Goal: Feedback & Contribution: Contribute content

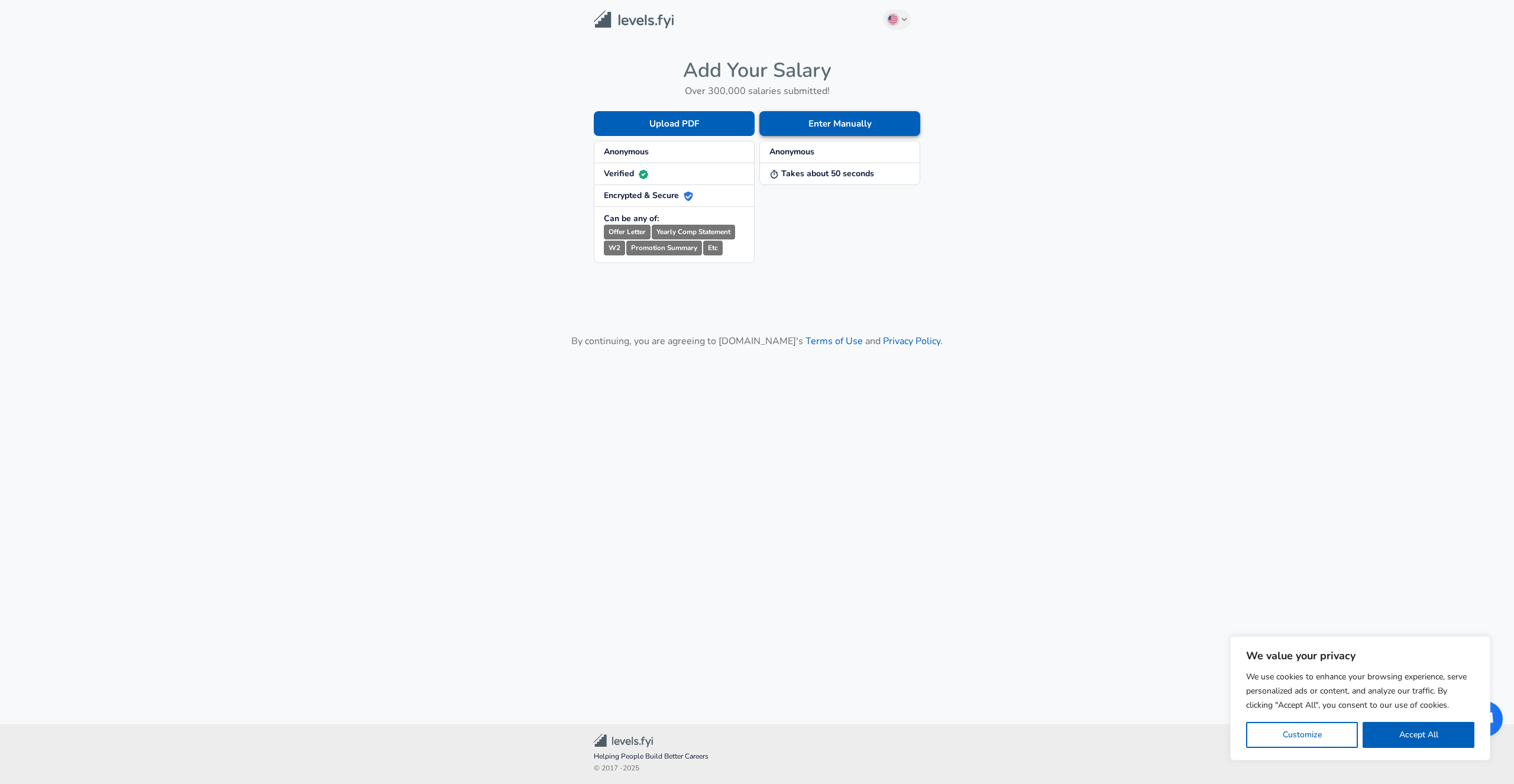
click at [779, 122] on button "Enter Manually" at bounding box center [840, 124] width 161 height 25
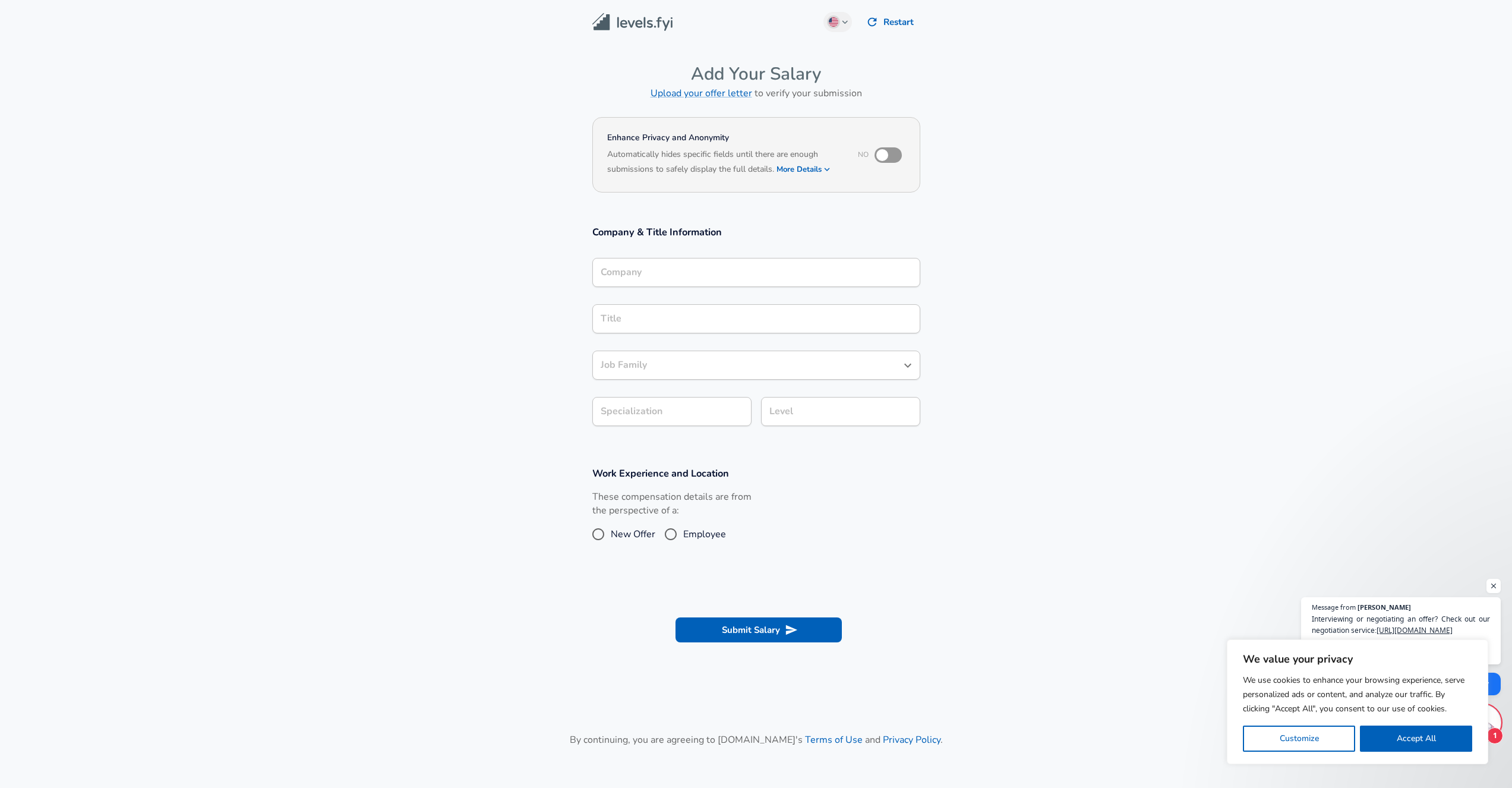
click at [683, 288] on div "Company Company" at bounding box center [756, 274] width 328 height 32
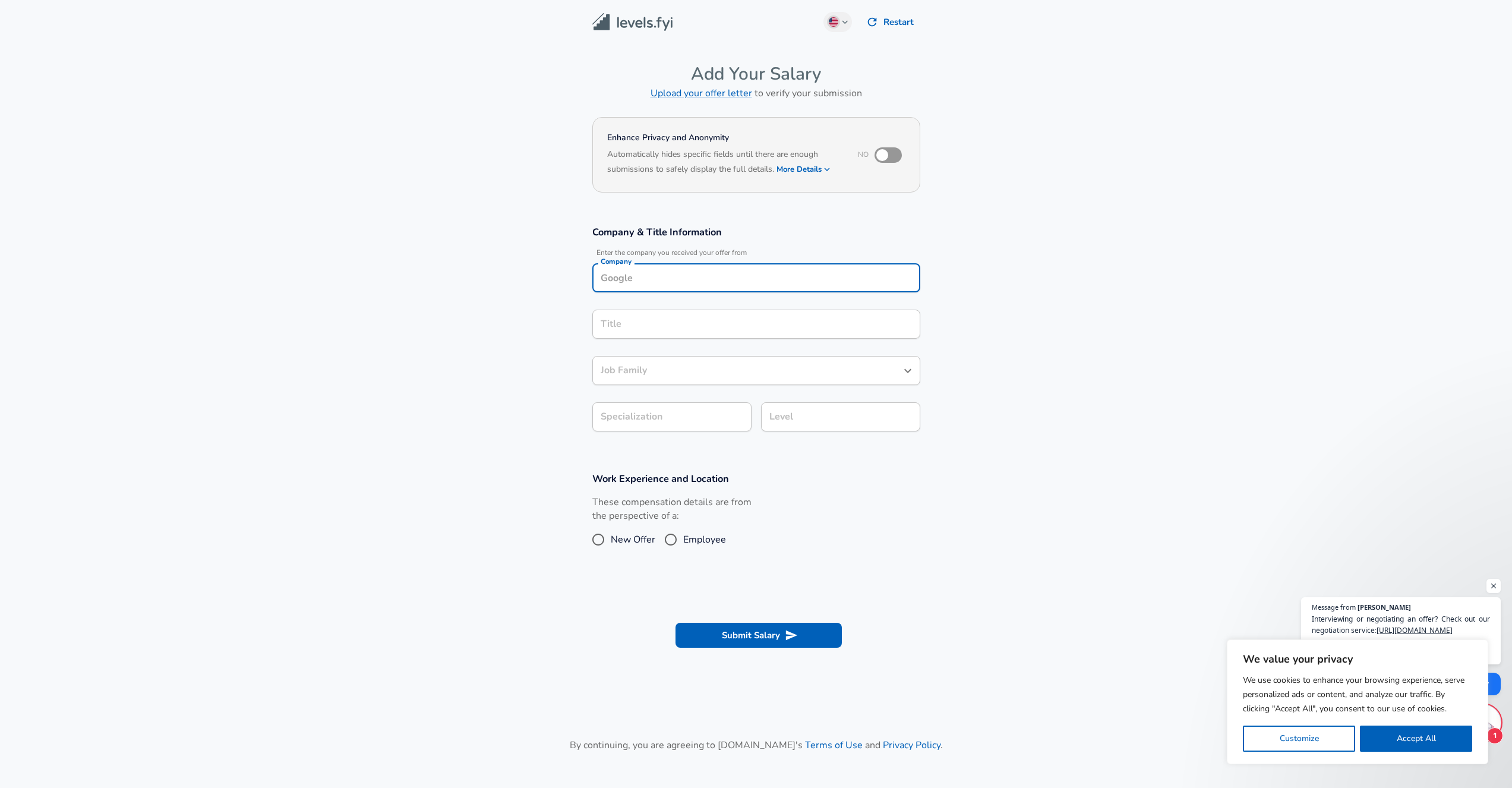
scroll to position [12, 0]
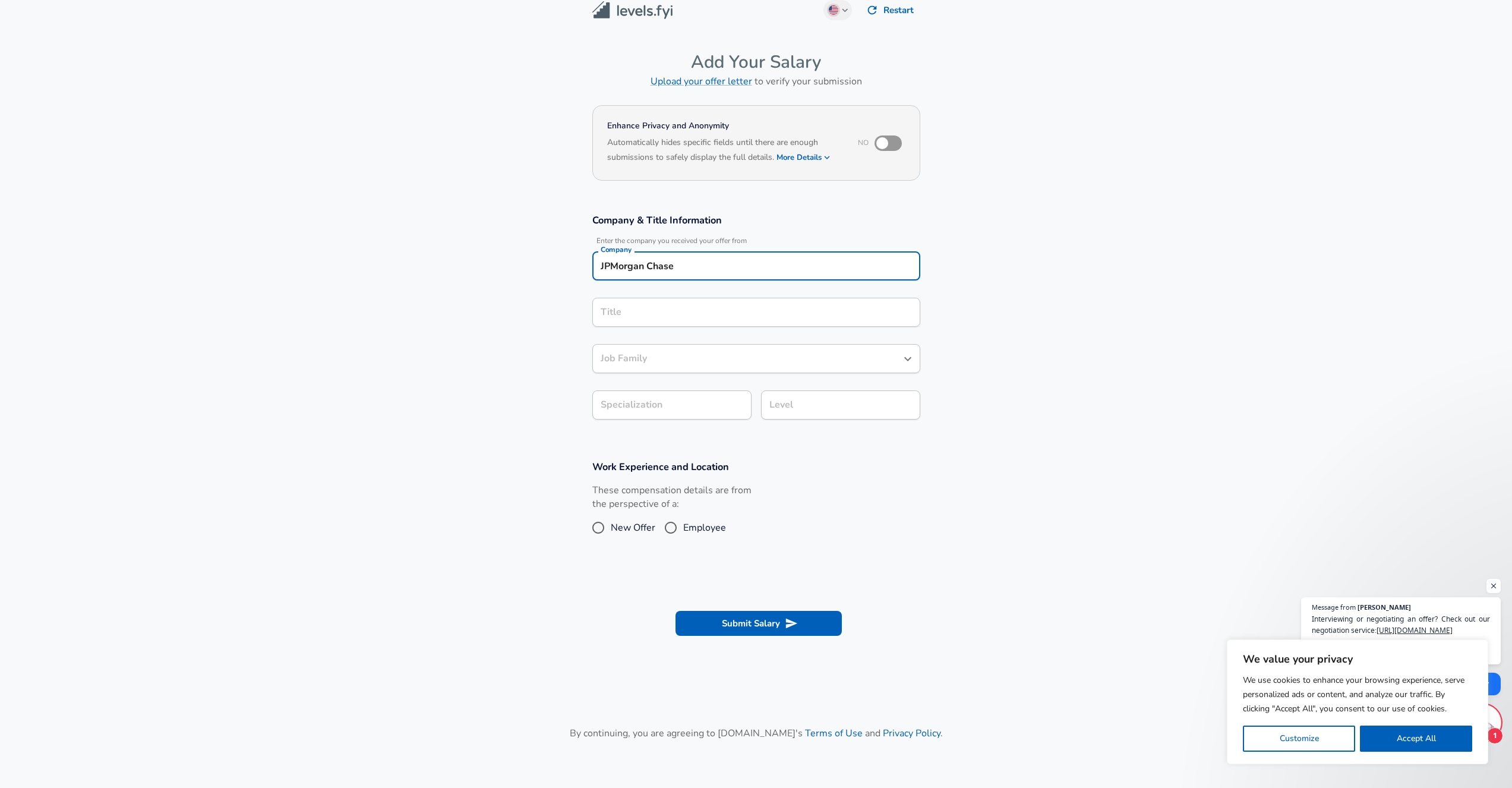
click at [764, 326] on div "Title" at bounding box center [756, 312] width 328 height 29
type input "JPMorgan Chase"
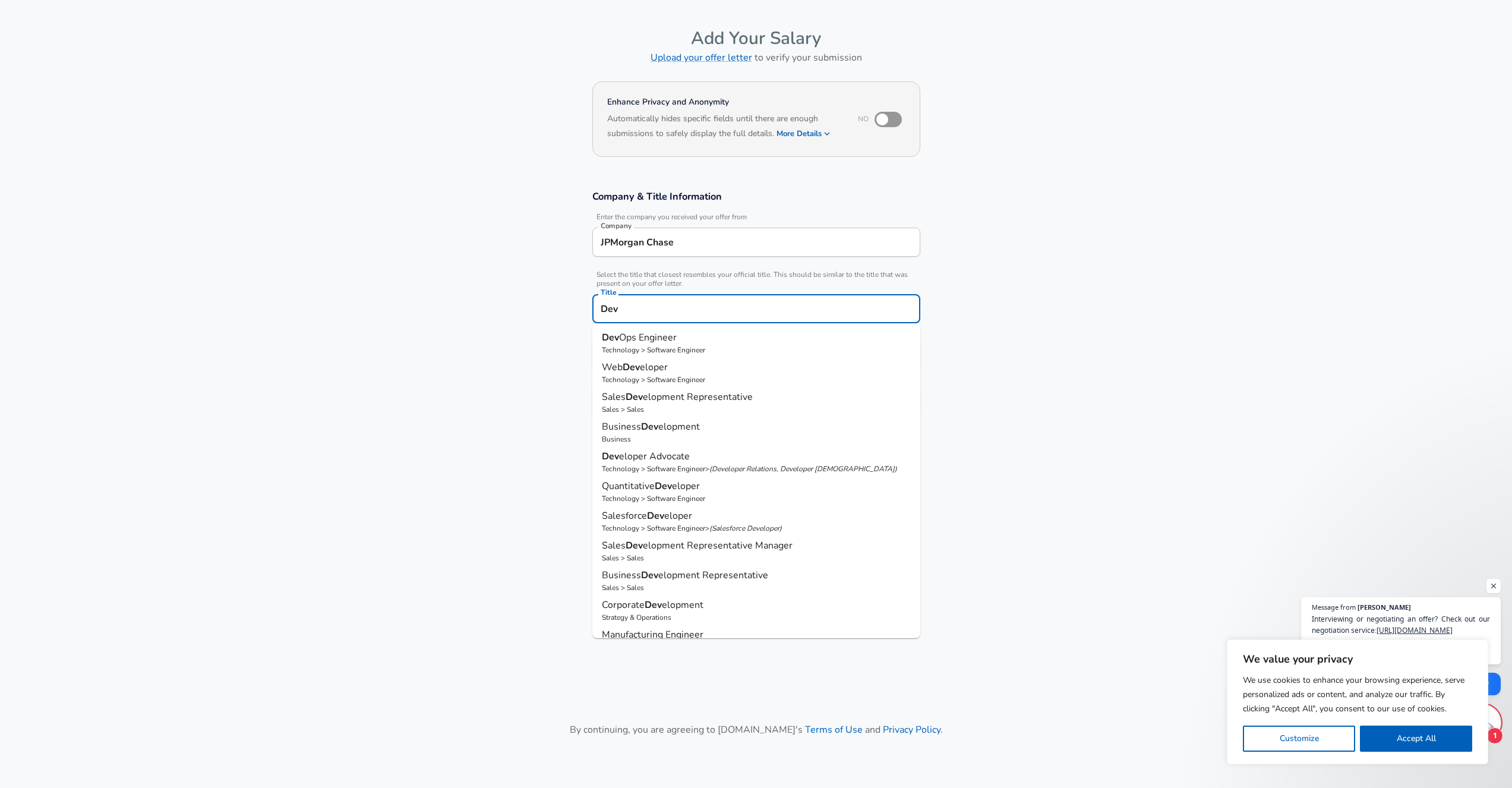
click at [721, 341] on p "Dev Ops Engineer" at bounding box center [756, 337] width 309 height 14
type input "DevOps Engineer"
type input "DevOps"
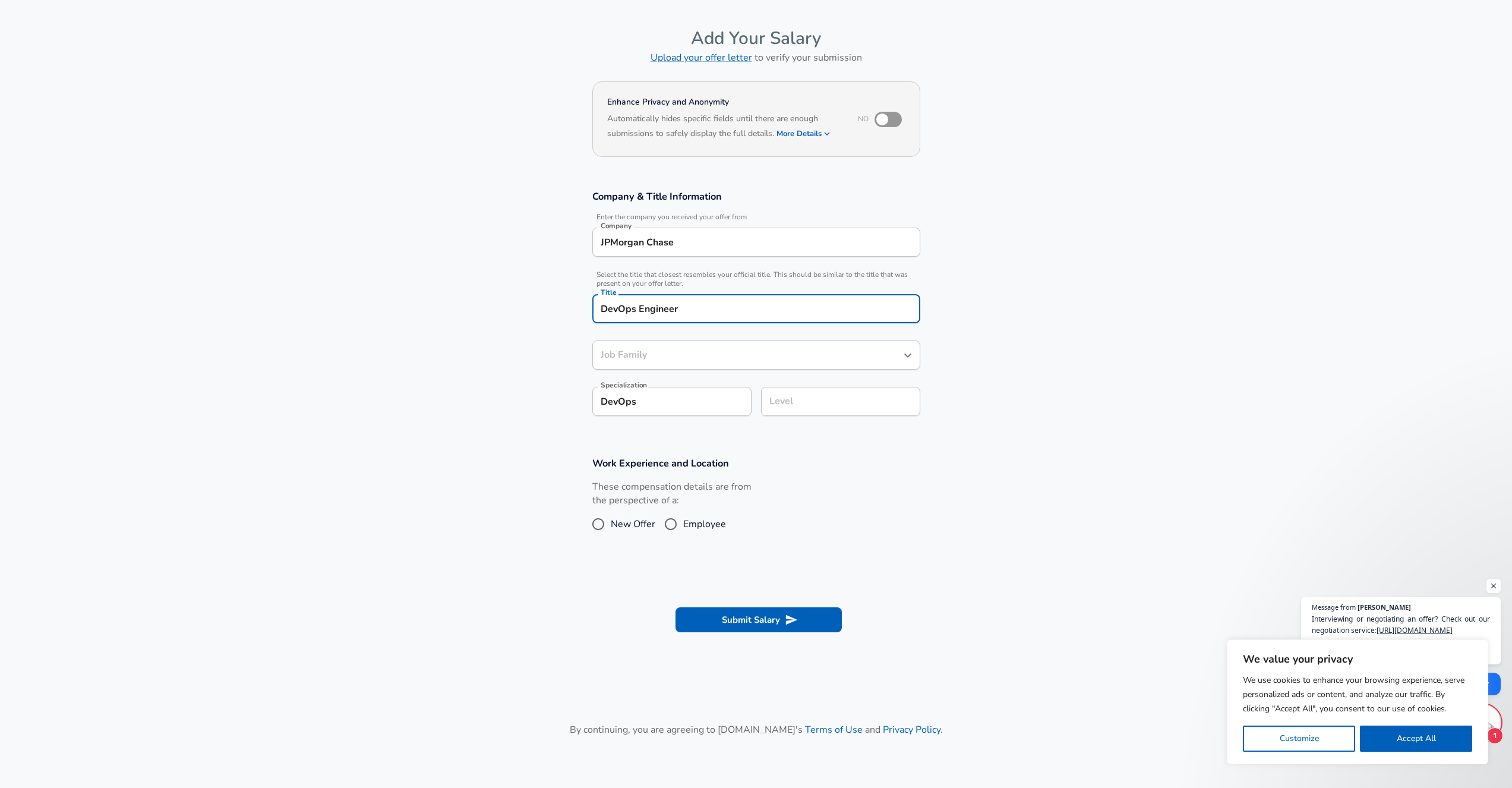
type input "Software Engineer"
type input "DevOps Engineer"
click at [723, 353] on input "Software Engineer" at bounding box center [748, 355] width 300 height 19
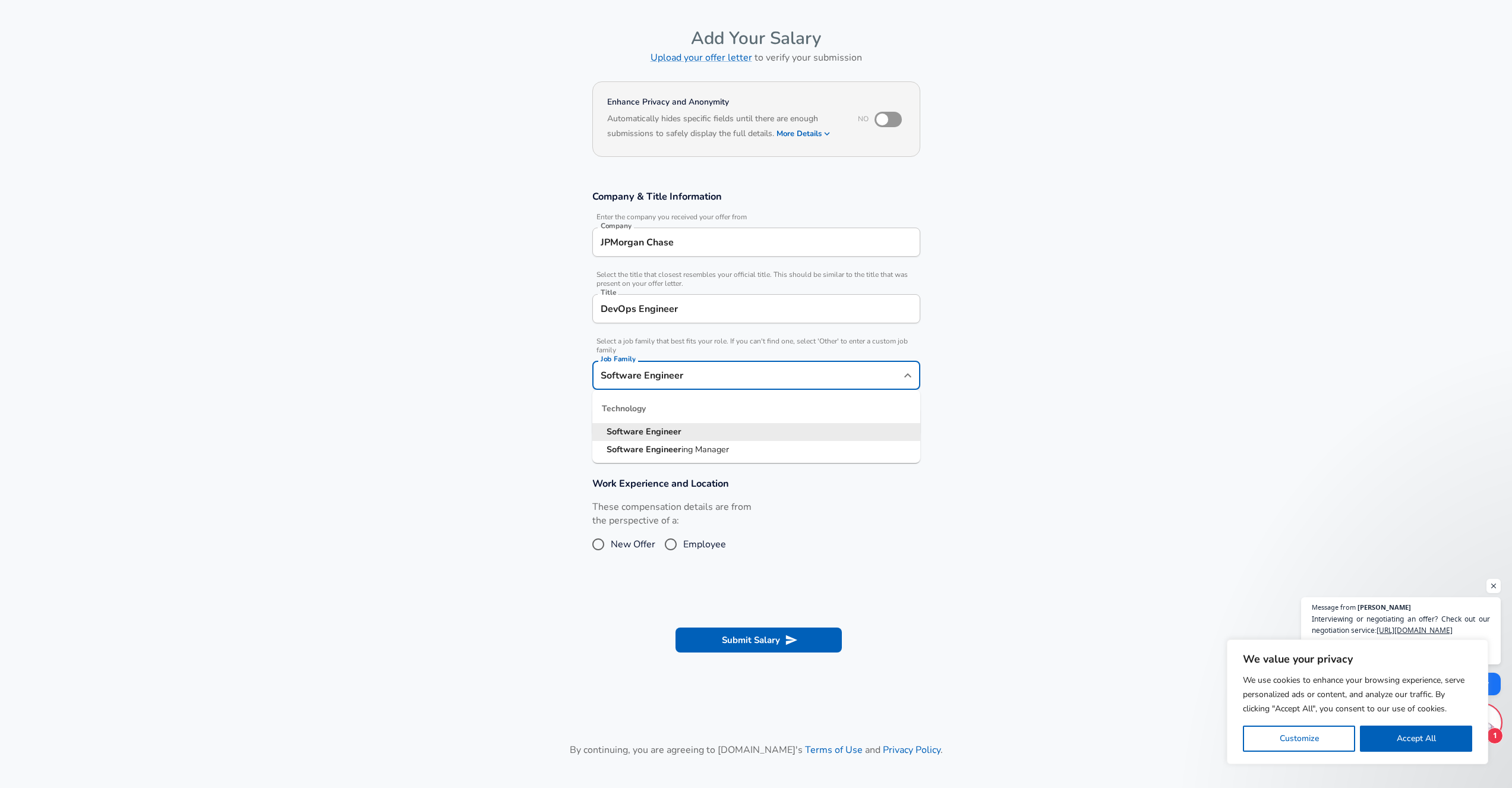
scroll to position [60, 0]
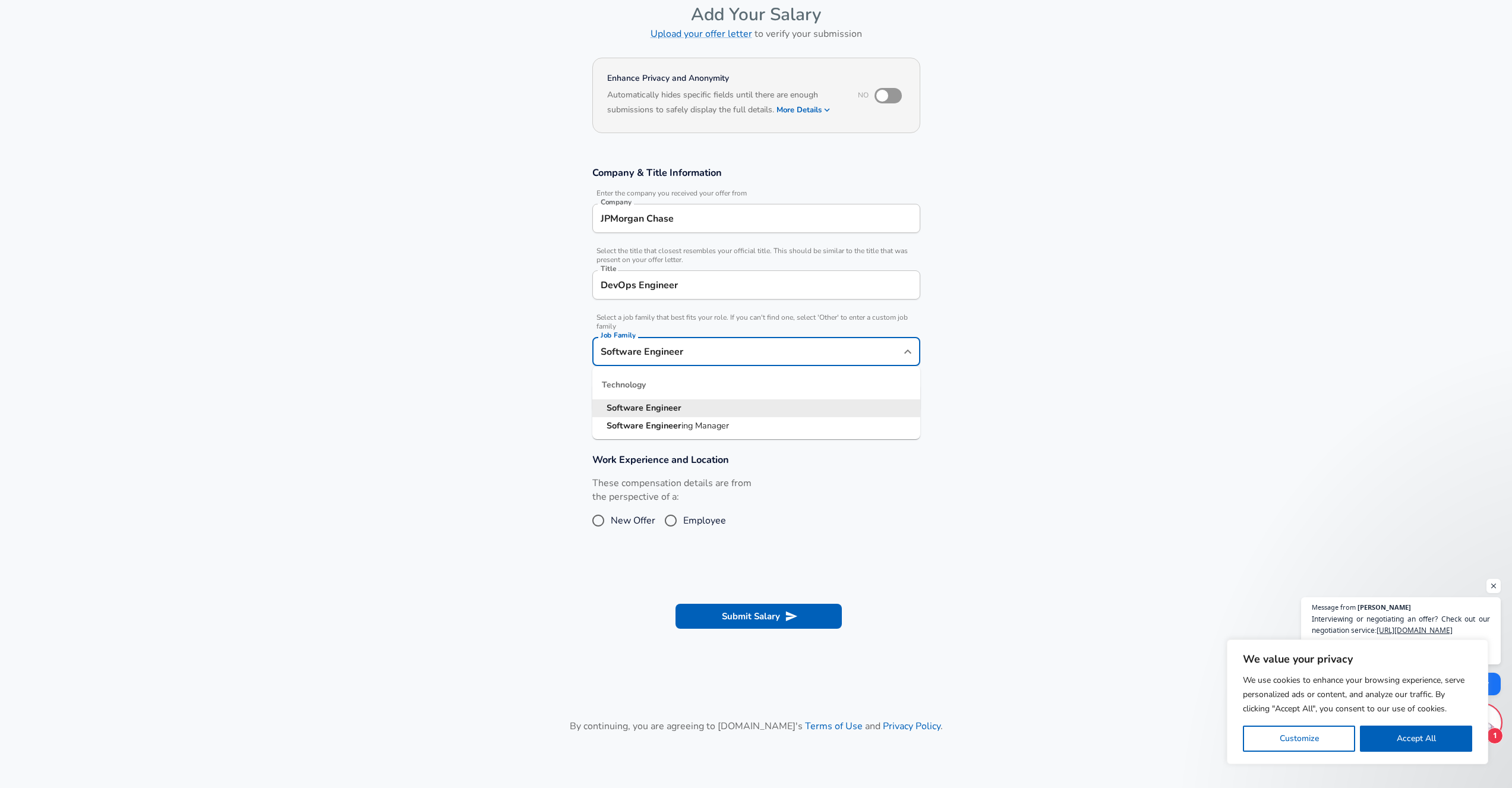
click at [451, 337] on section "Company & Title Information Enter the company you received your offer from Comp…" at bounding box center [756, 296] width 1512 height 287
click at [835, 406] on input "Level" at bounding box center [840, 398] width 149 height 19
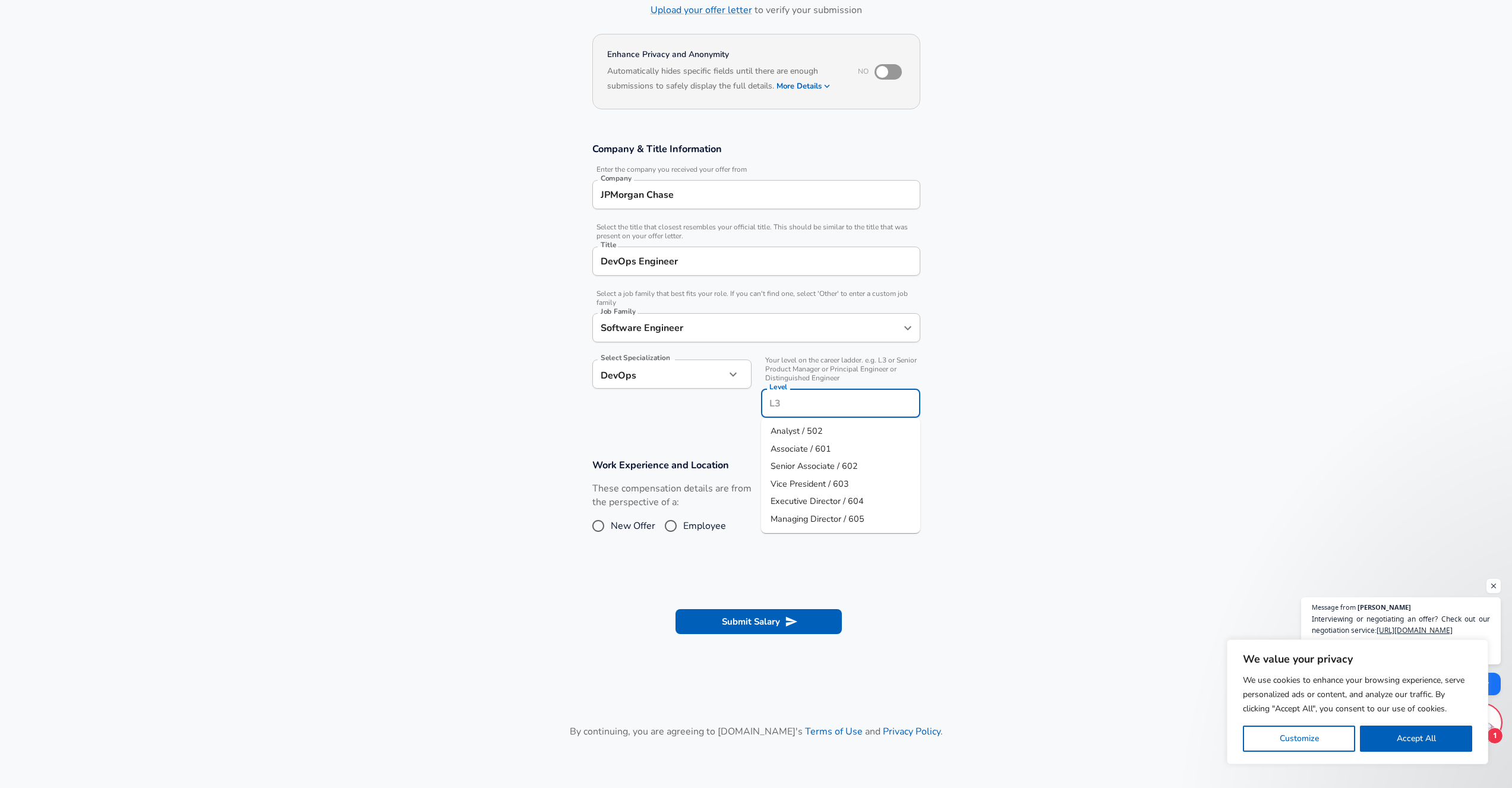
click at [857, 488] on li "Vice President / 603" at bounding box center [840, 485] width 159 height 18
type input "Vice President / 603"
click at [513, 559] on section "Work Experience and Location These compensation details are from the perspectiv…" at bounding box center [756, 504] width 1512 height 119
click at [672, 523] on input "Employee" at bounding box center [670, 526] width 25 height 19
radio input "true"
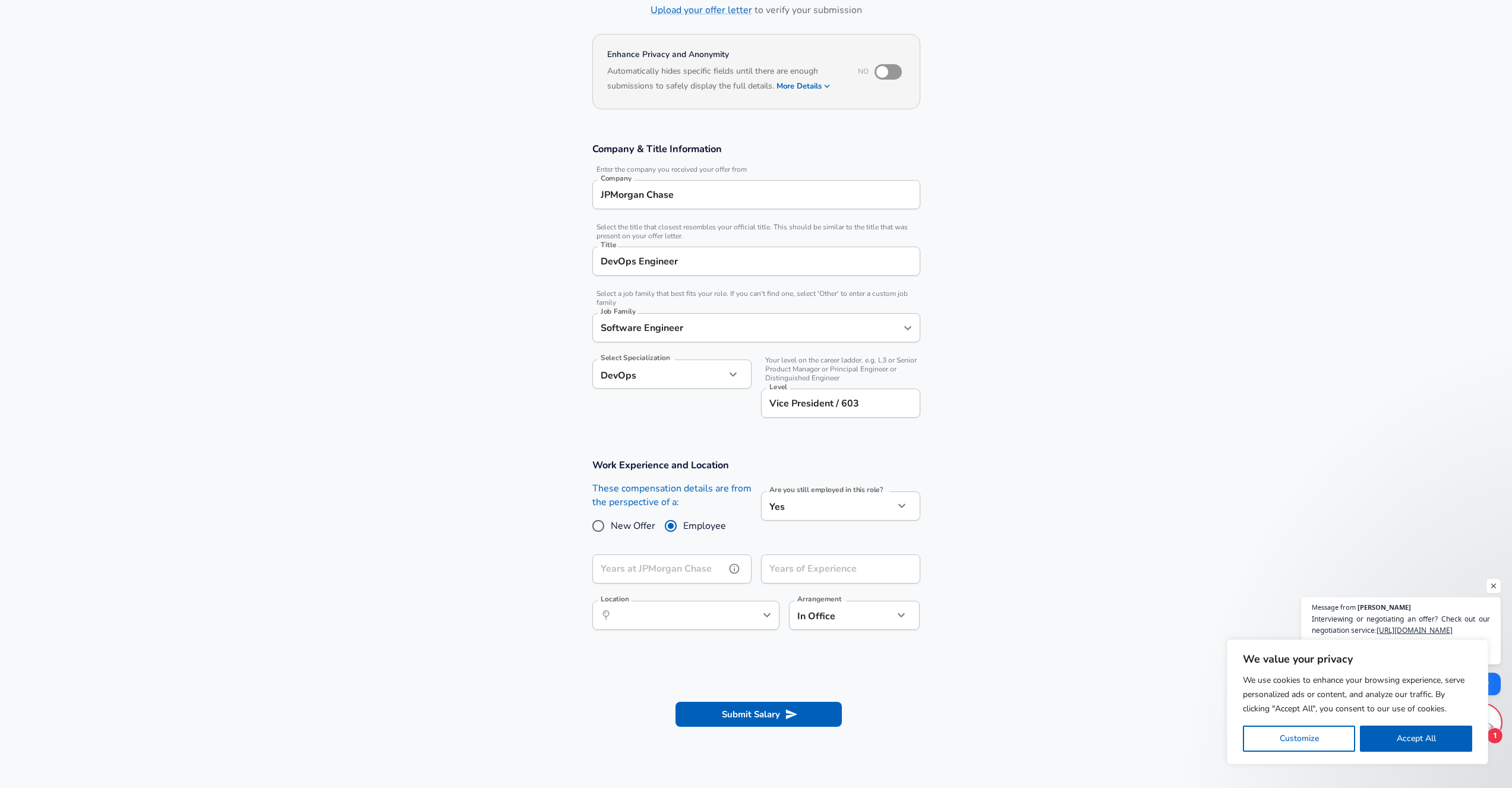
click at [693, 574] on input "Years at JPMorgan Chase" at bounding box center [659, 568] width 133 height 29
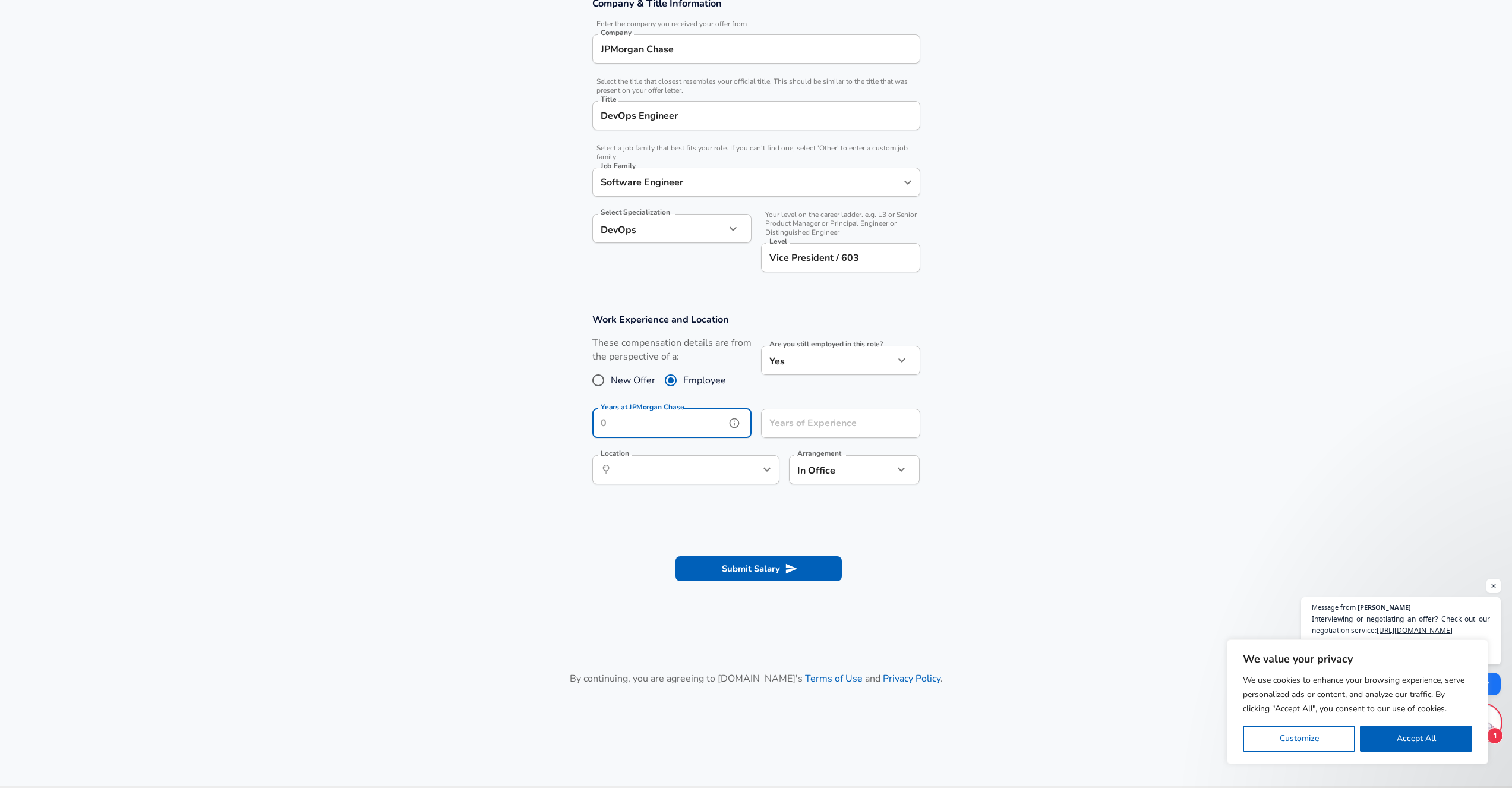
scroll to position [285, 0]
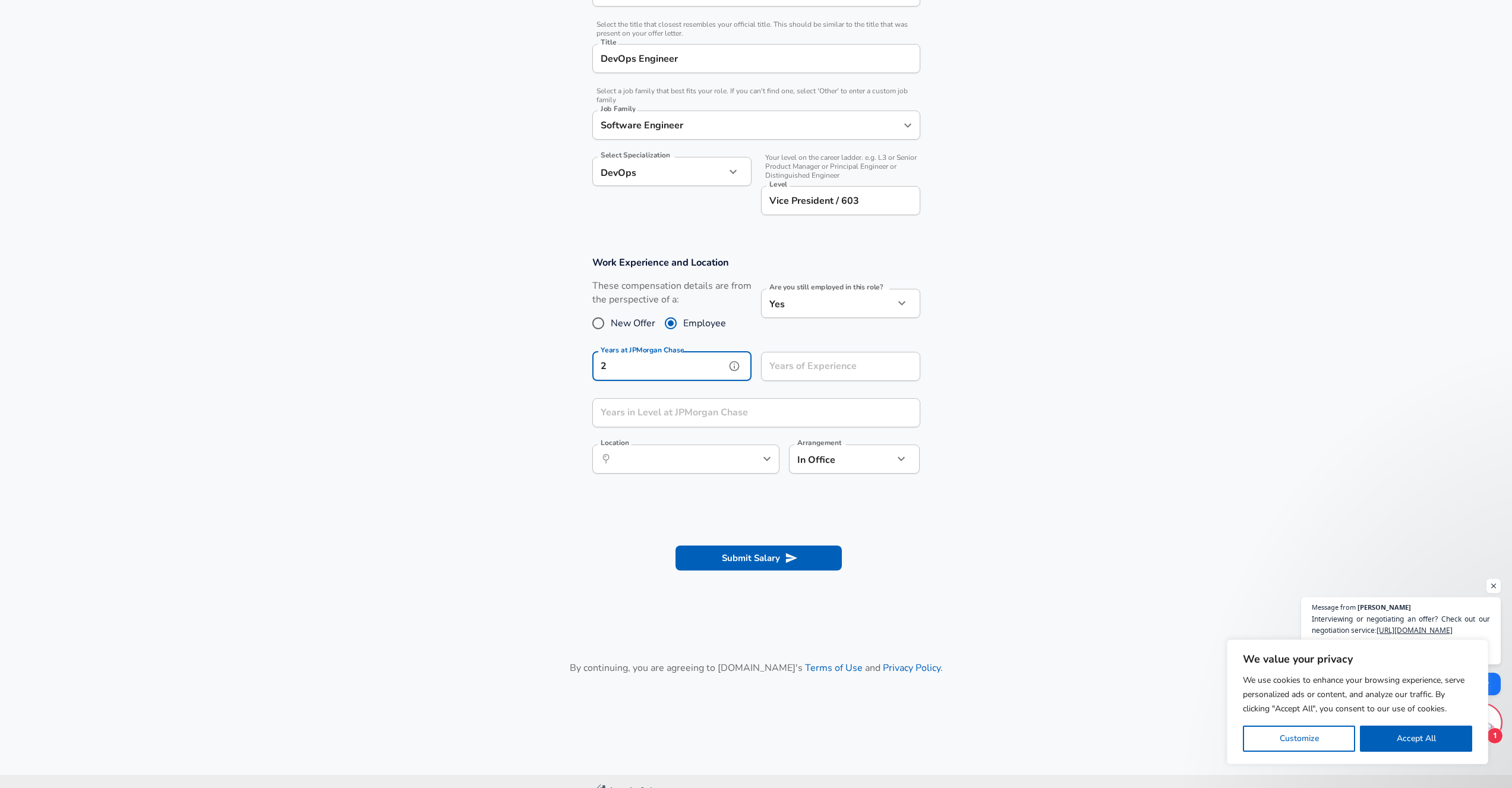
type input "2"
click at [810, 378] on input "Years of Experience" at bounding box center [828, 366] width 133 height 29
type input "5"
click at [567, 426] on section "Work Experience and Location These compensation details are from the perspectiv…" at bounding box center [756, 371] width 1512 height 258
click at [638, 403] on input "Years in Level at JPMorgan Chase" at bounding box center [743, 412] width 302 height 29
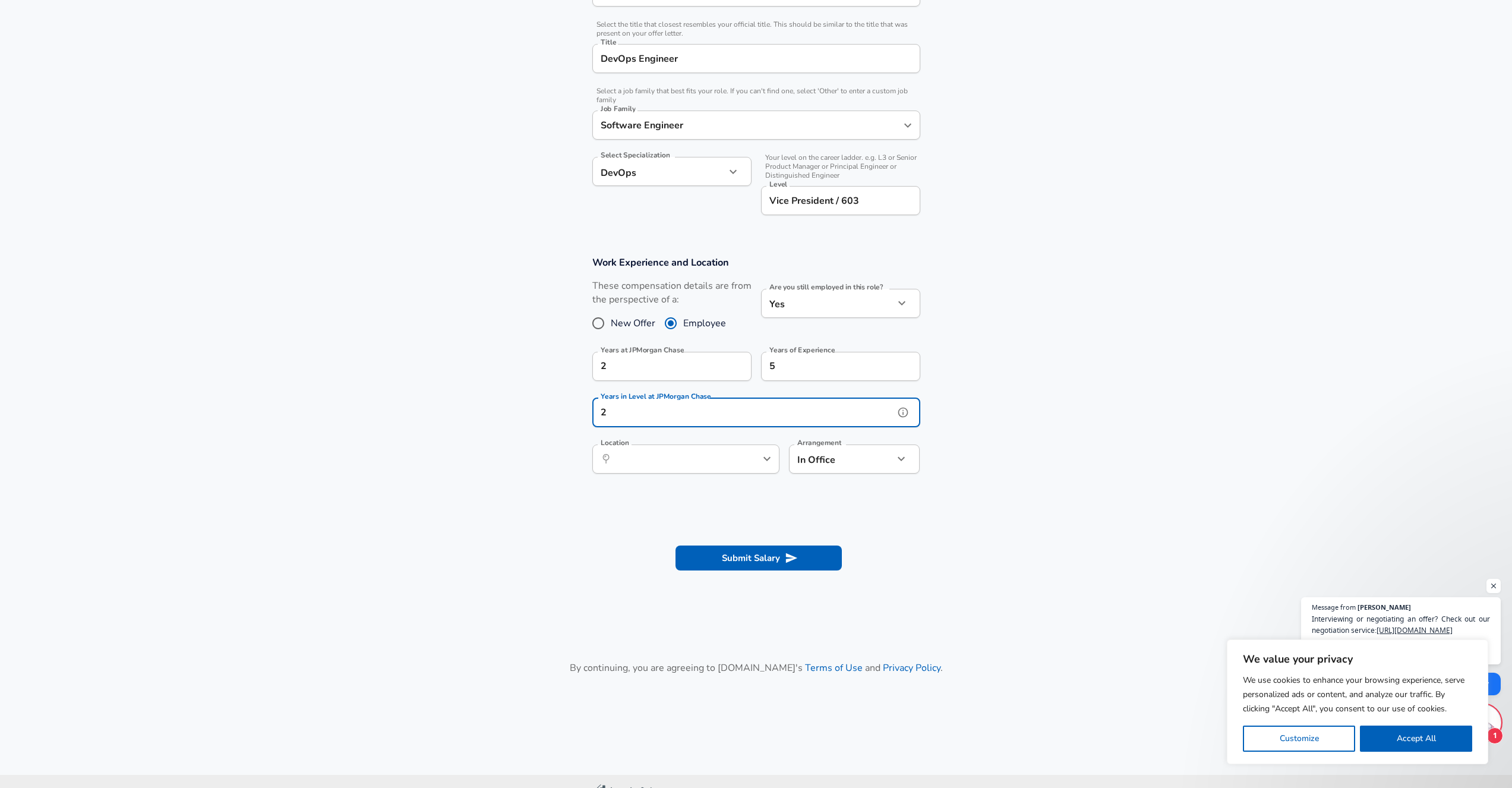
type input "2"
click at [610, 527] on section "Submit Salary" at bounding box center [756, 556] width 1512 height 67
click at [744, 559] on button "Submit Salary" at bounding box center [759, 558] width 166 height 25
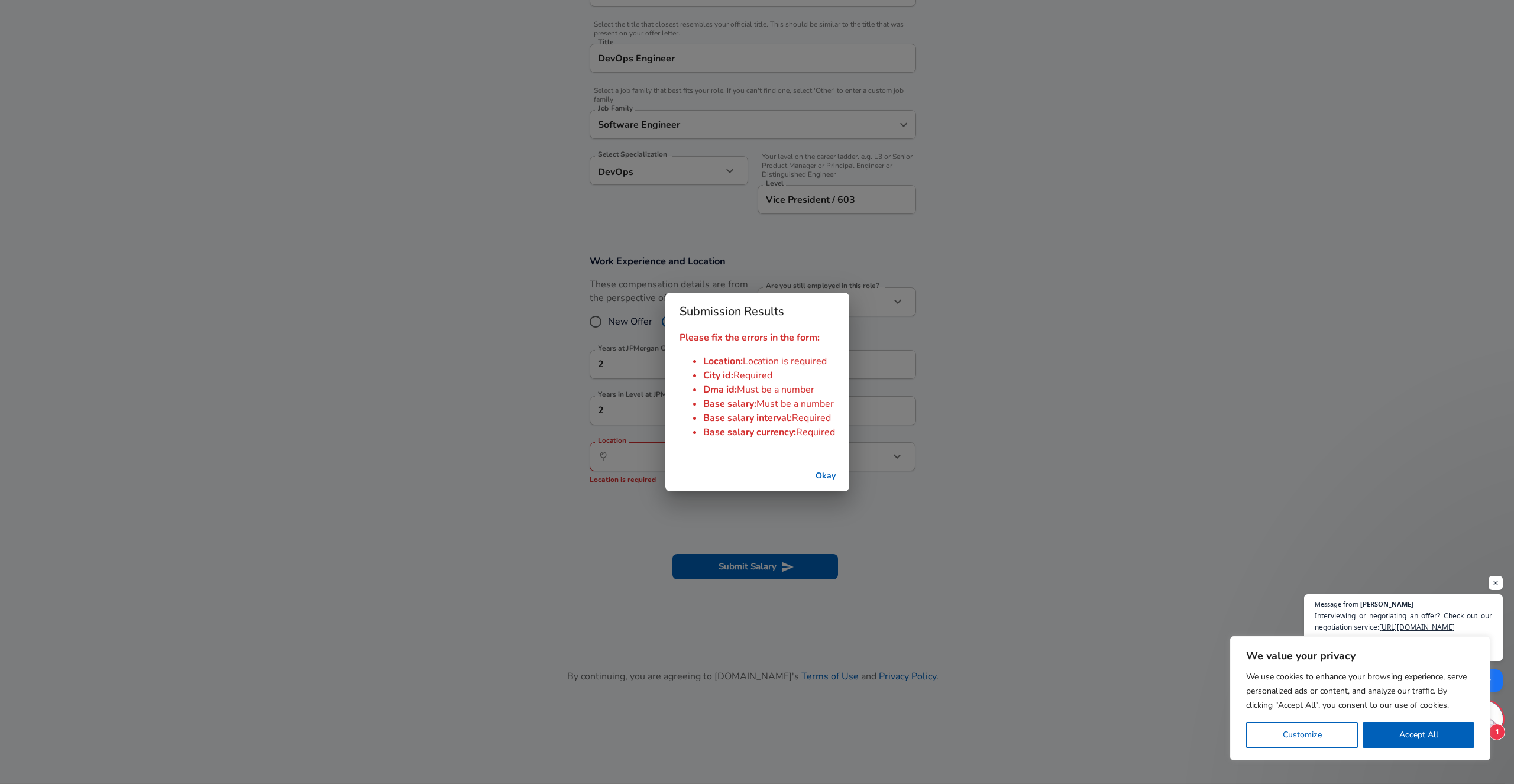
click at [575, 553] on div "Submission Results Please fix the errors in the form: Location : Location is re…" at bounding box center [757, 392] width 1514 height 784
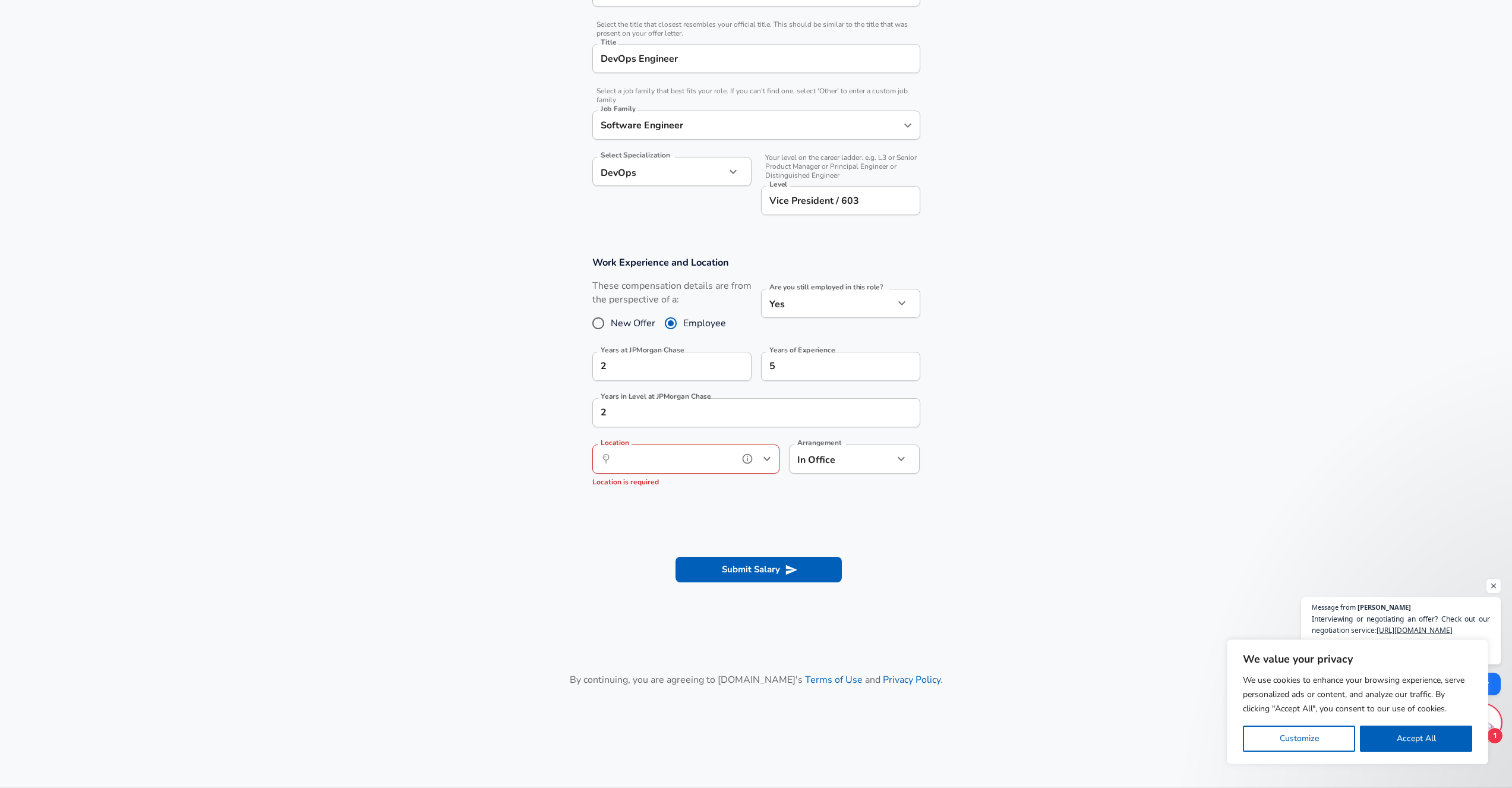
click at [659, 465] on input "Location" at bounding box center [673, 459] width 122 height 19
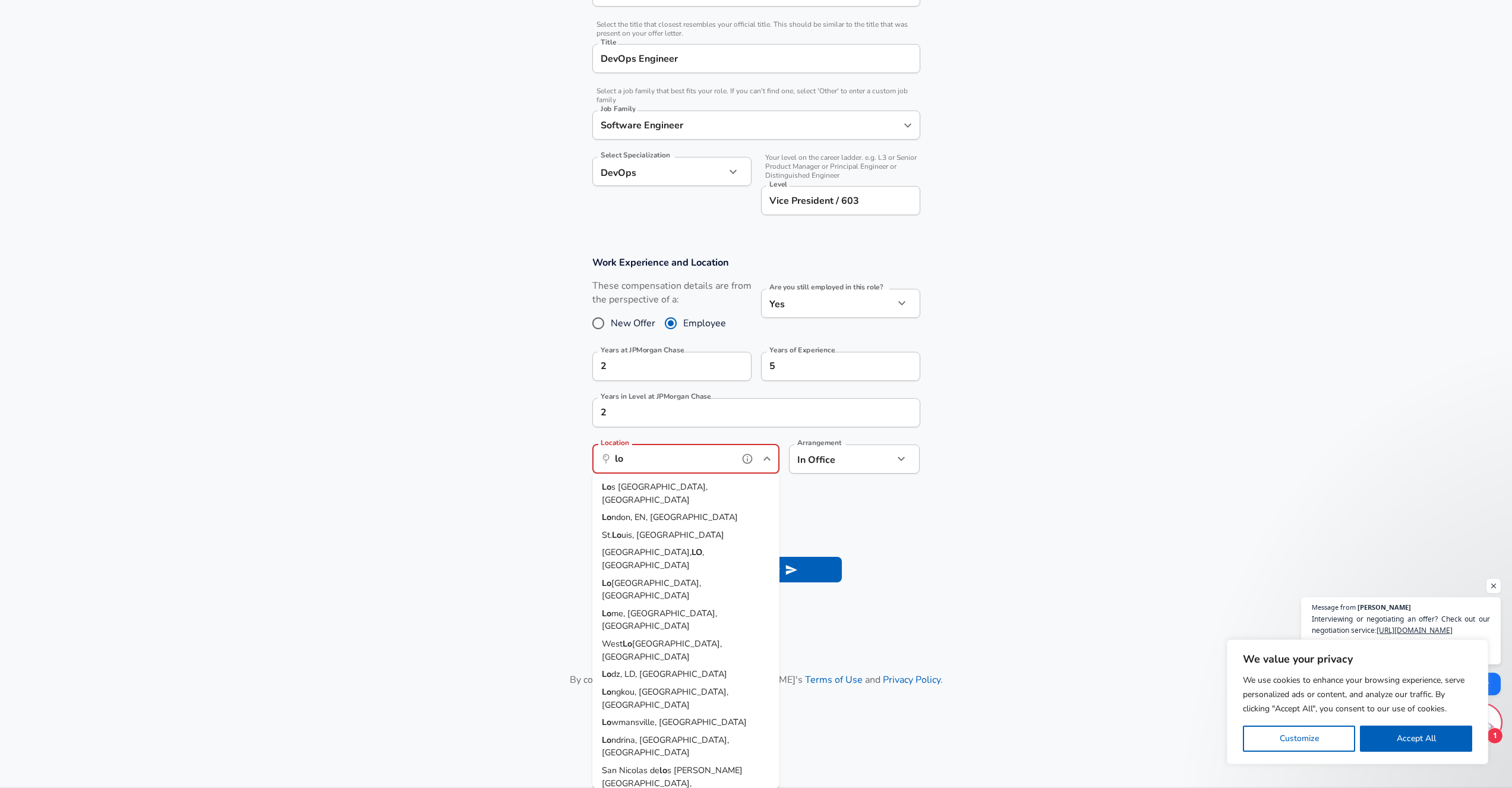
click at [729, 509] on li "Lo ndon, EN, [GEOGRAPHIC_DATA]" at bounding box center [686, 518] width 187 height 18
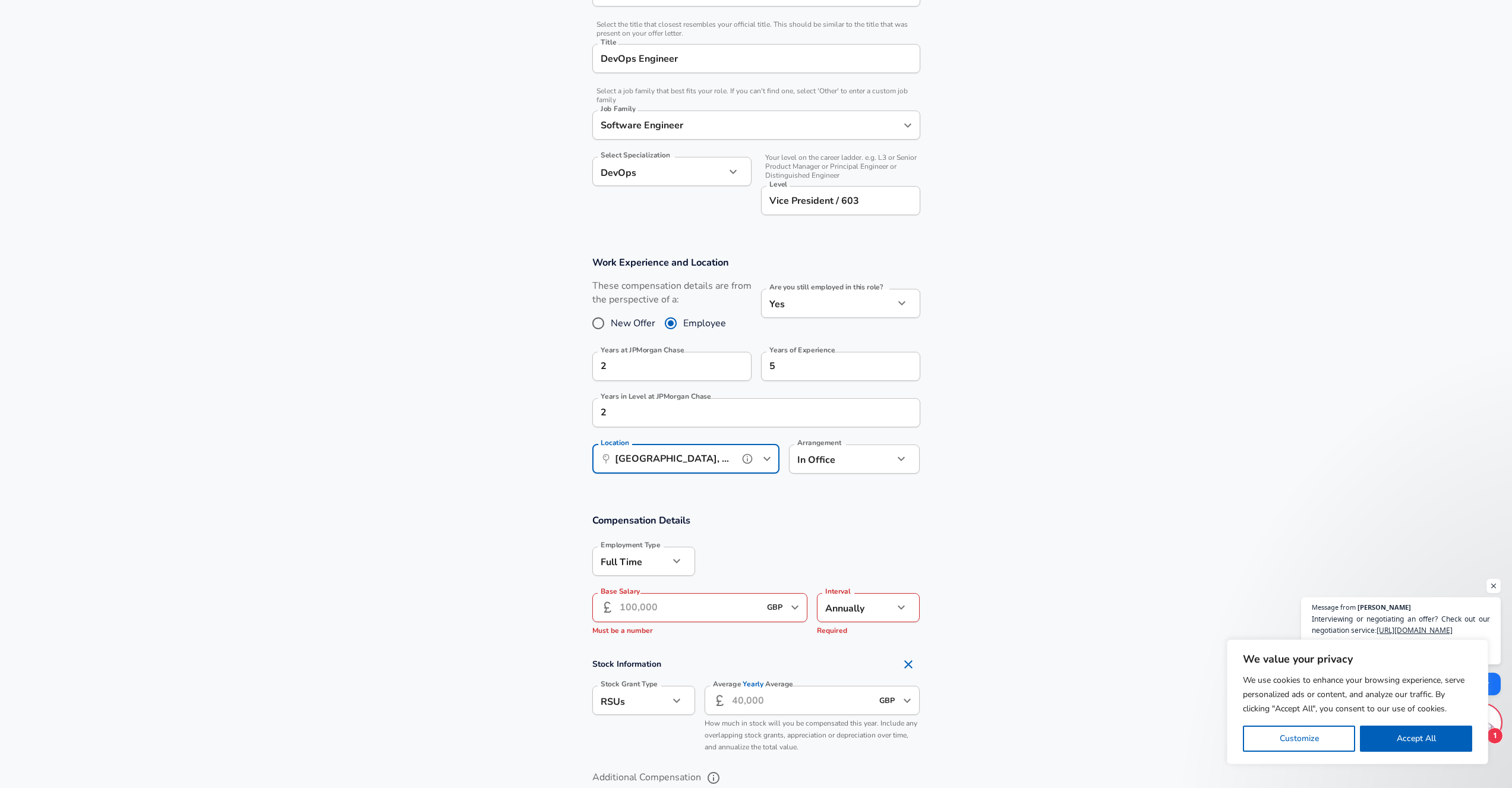
scroll to position [500, 0]
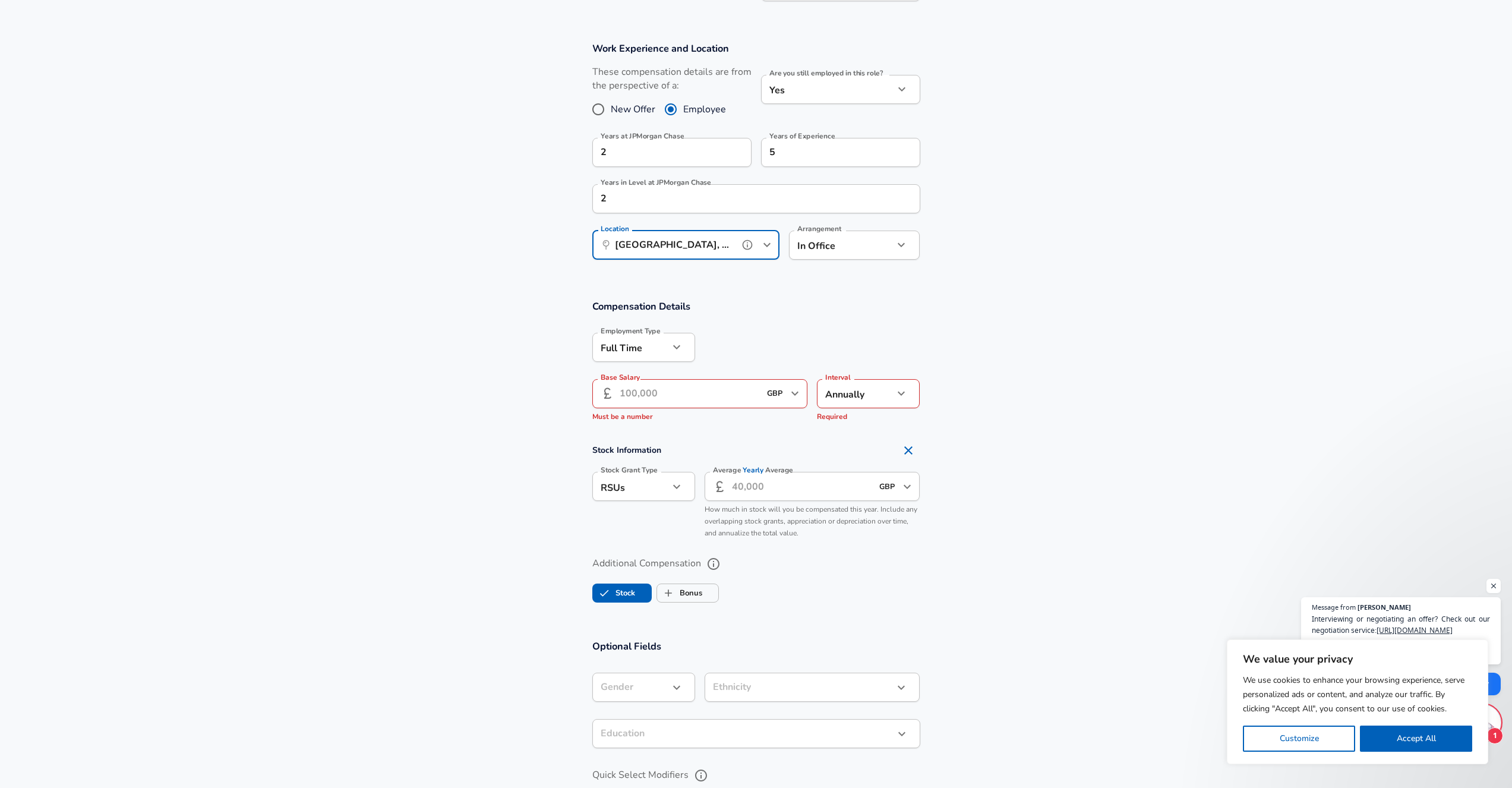
type input "[GEOGRAPHIC_DATA], EN, [GEOGRAPHIC_DATA]"
click at [666, 396] on input "Base Salary" at bounding box center [690, 393] width 141 height 29
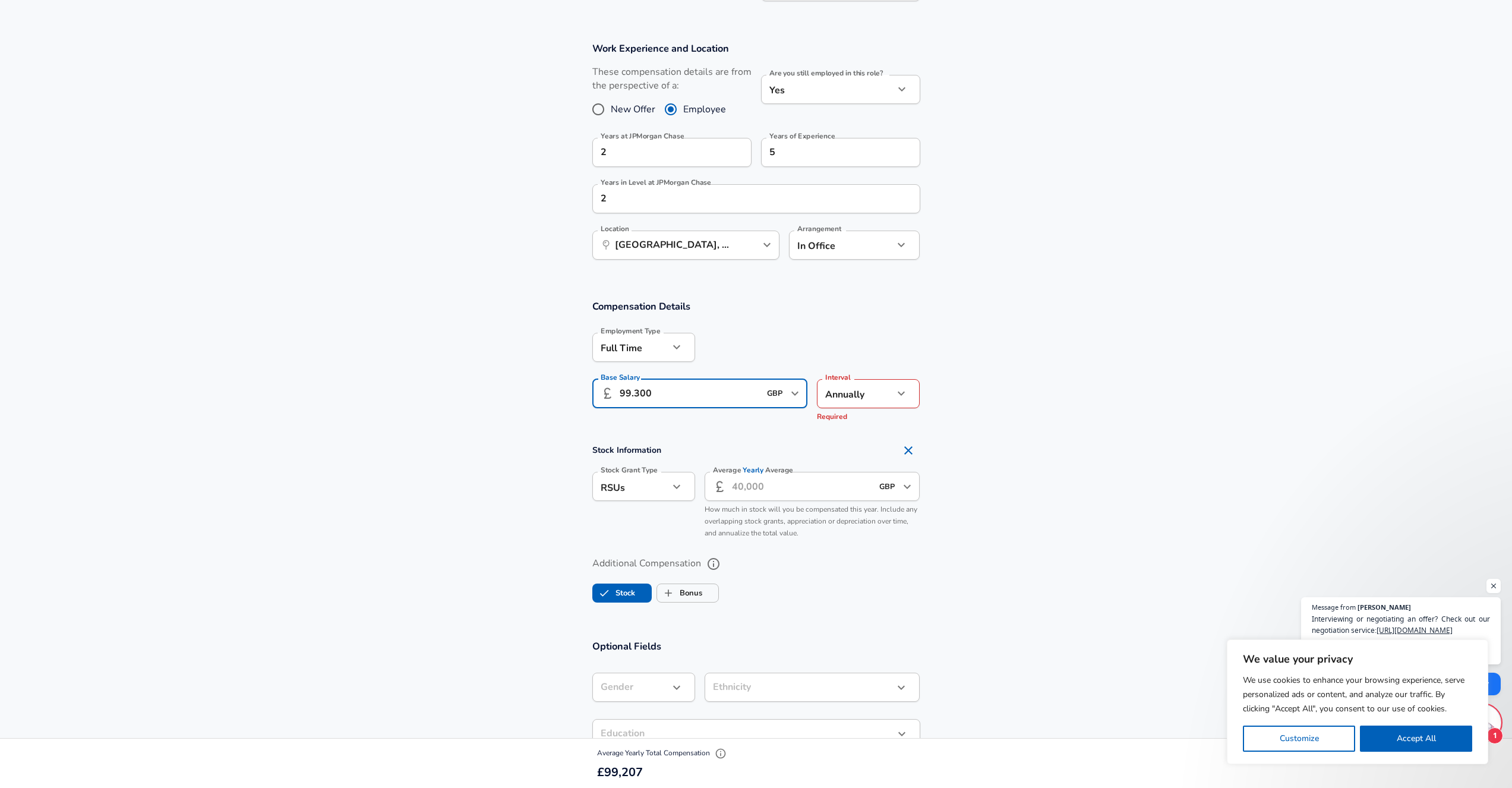
type input "99.300"
click at [991, 566] on section "Additional Compensation Stock Bonus" at bounding box center [756, 575] width 1512 height 63
click at [606, 469] on label "Stock Grant Type" at bounding box center [629, 470] width 57 height 7
click at [635, 544] on li "None" at bounding box center [643, 550] width 103 height 18
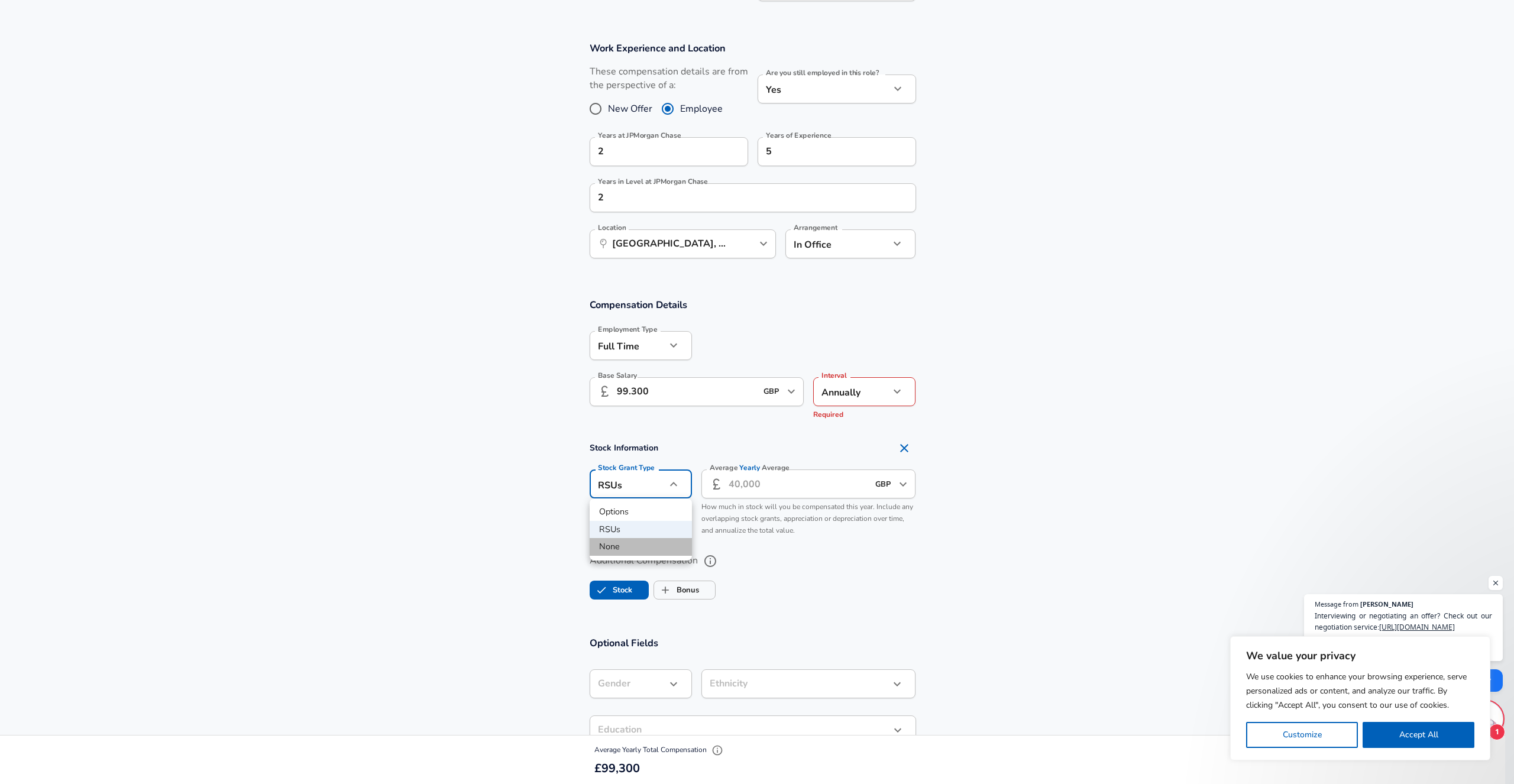
type input "none"
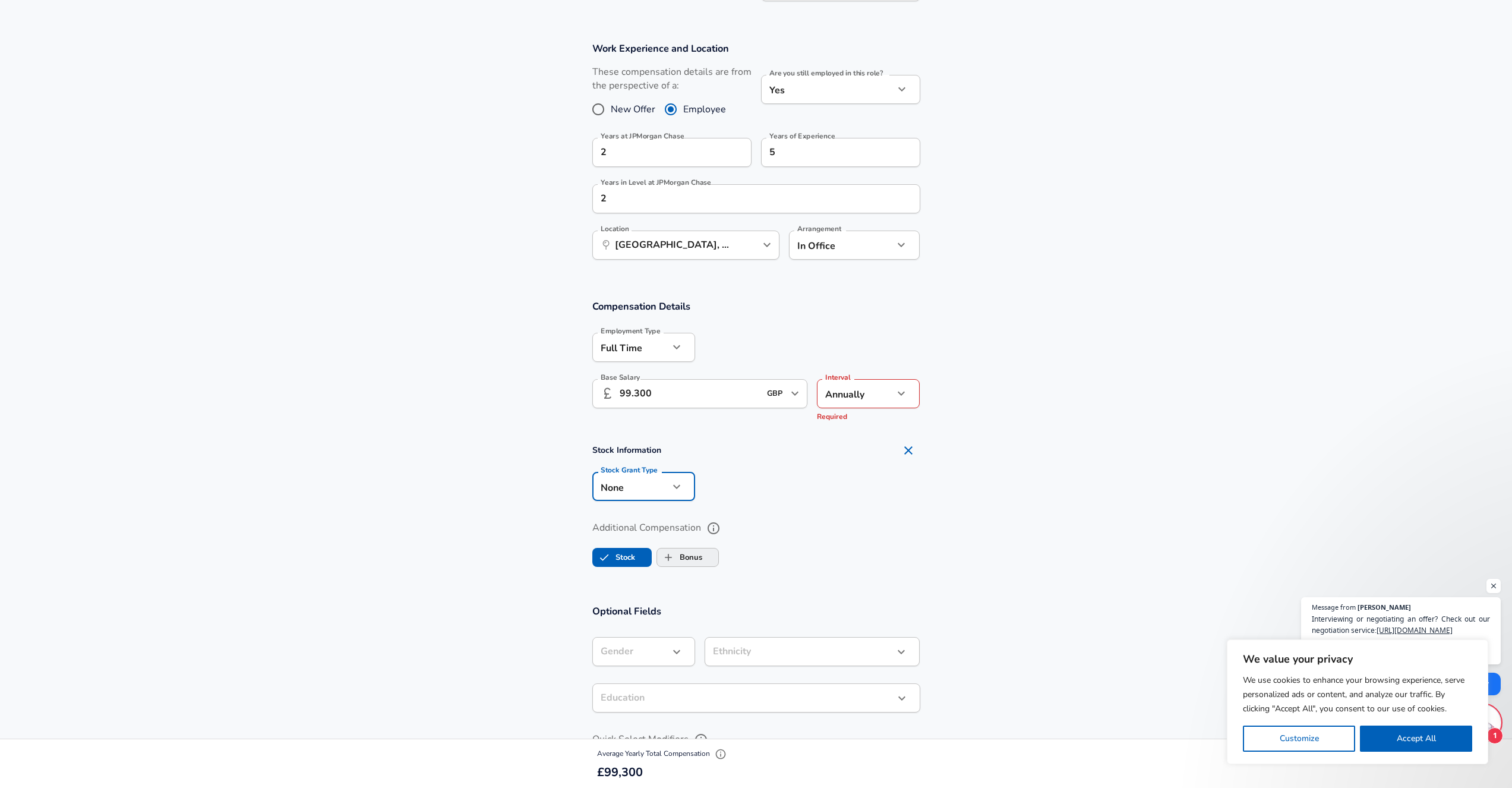
click at [678, 555] on input "Bonus" at bounding box center [668, 557] width 22 height 22
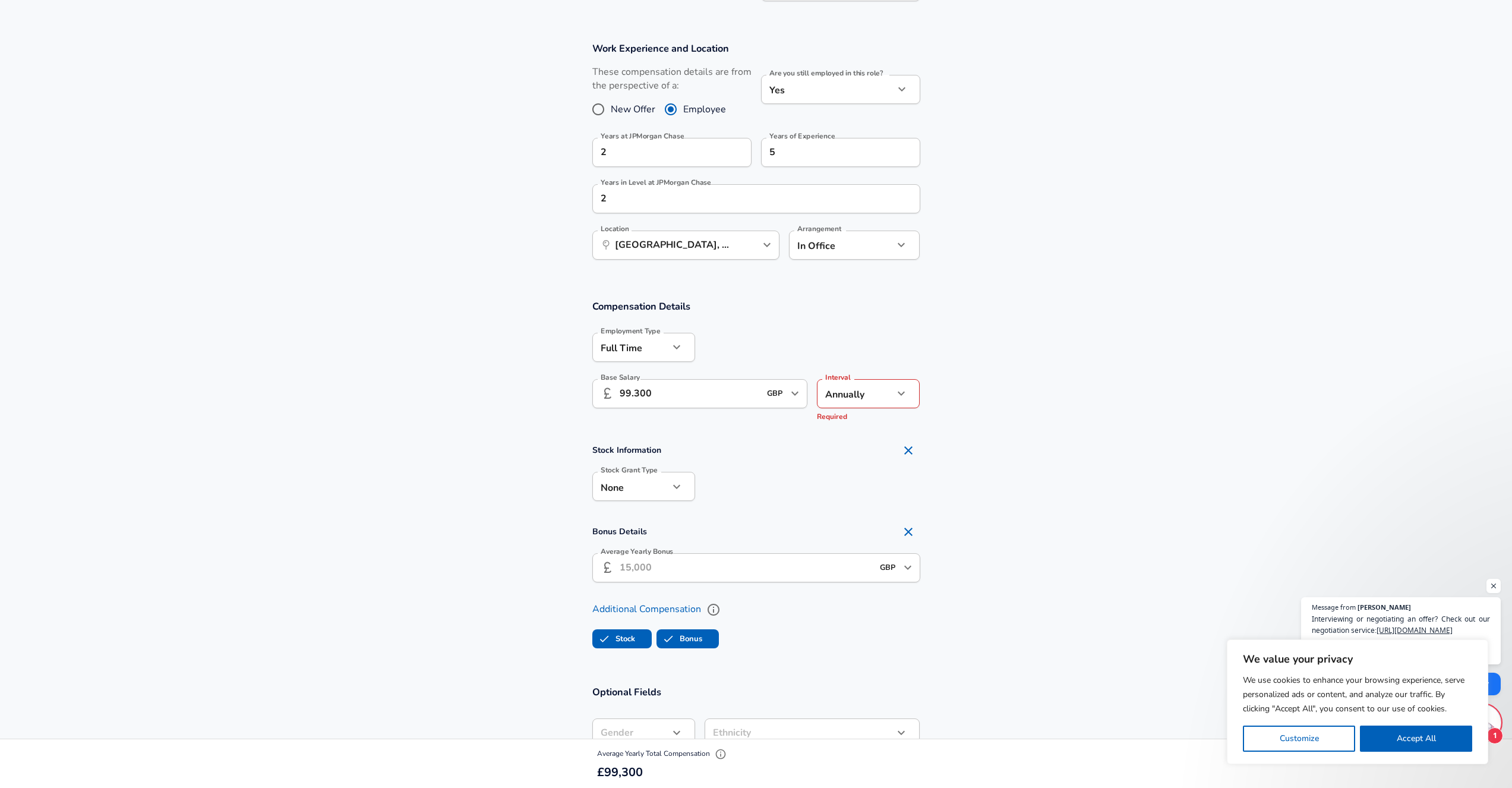
checkbox input "true"
click at [677, 576] on input "Average Yearly Bonus" at bounding box center [746, 567] width 253 height 29
type input "15.000"
click at [983, 614] on section "Additional Compensation Stock Bonus" at bounding box center [756, 622] width 1512 height 63
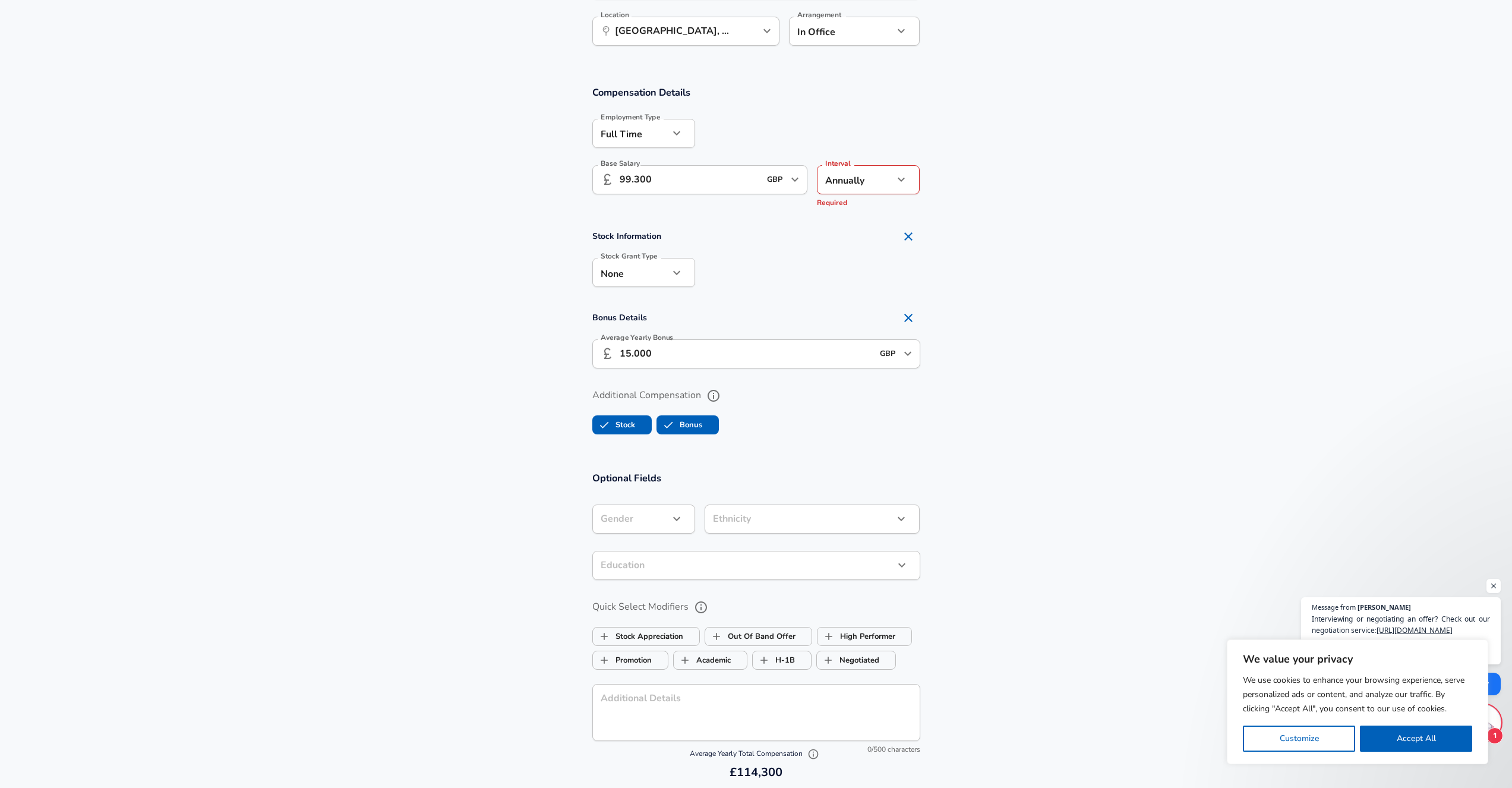
scroll to position [785, 0]
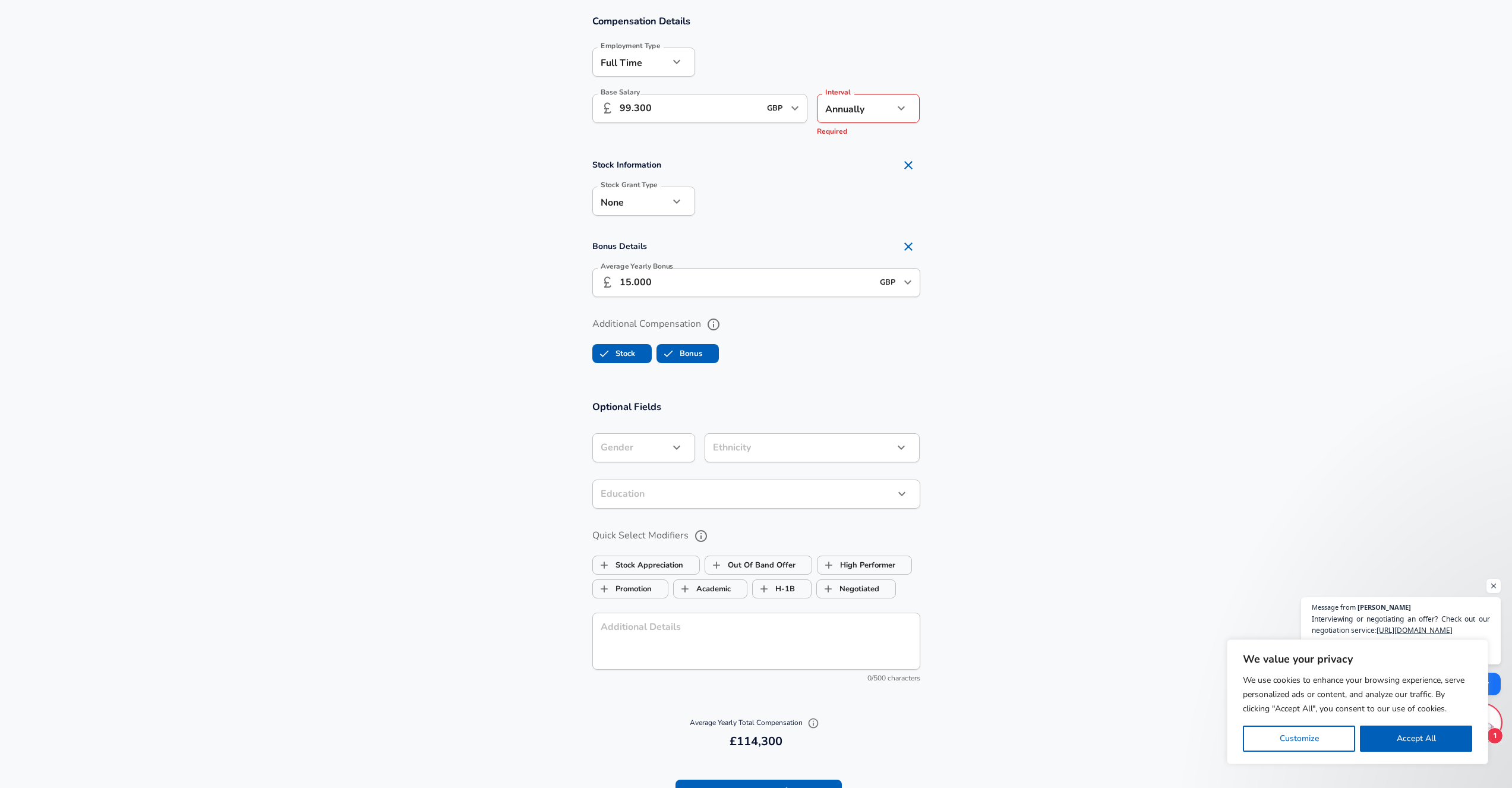
click at [631, 357] on label "Stock" at bounding box center [614, 353] width 42 height 22
checkbox input "false"
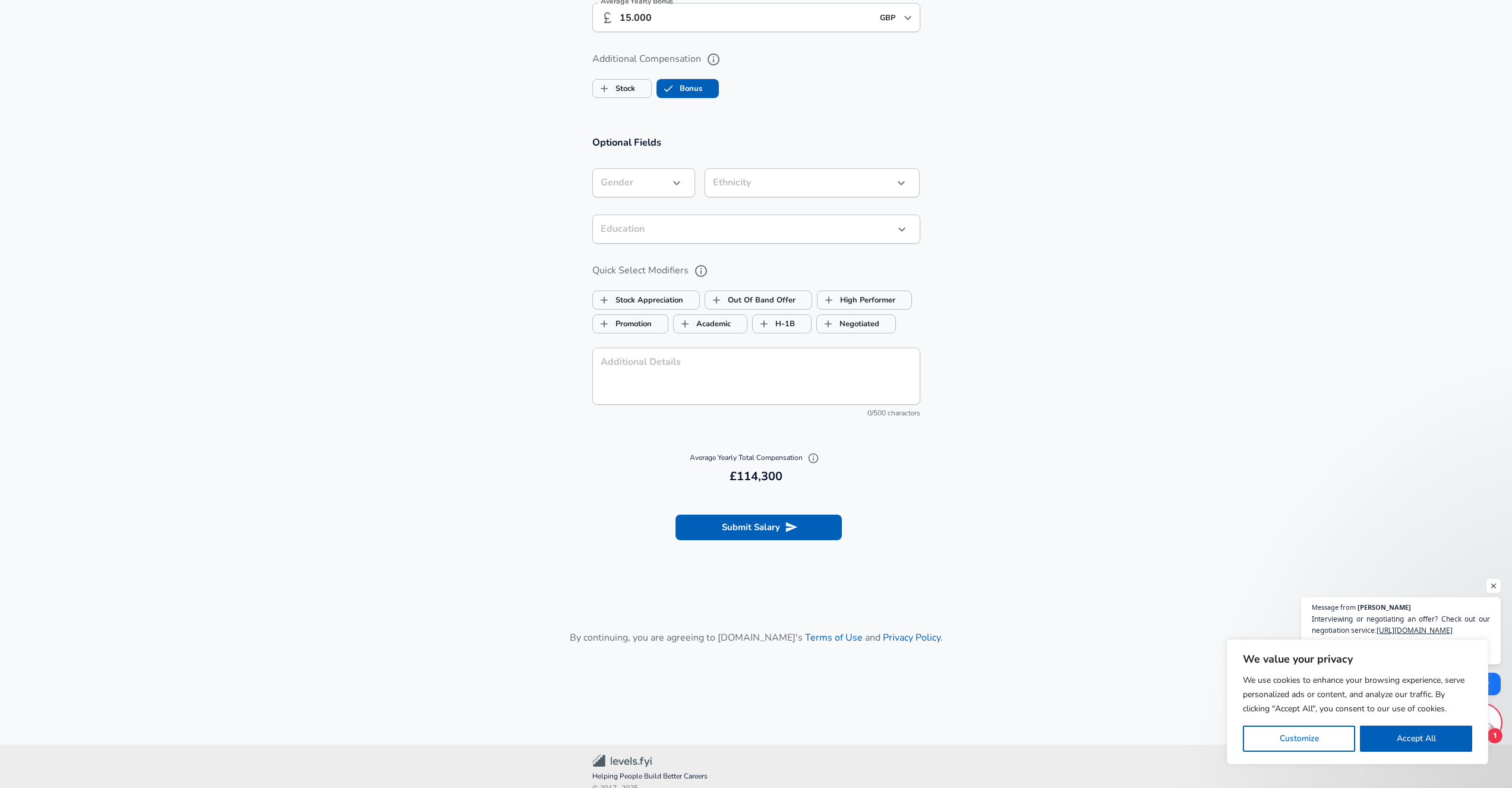
scroll to position [557, 0]
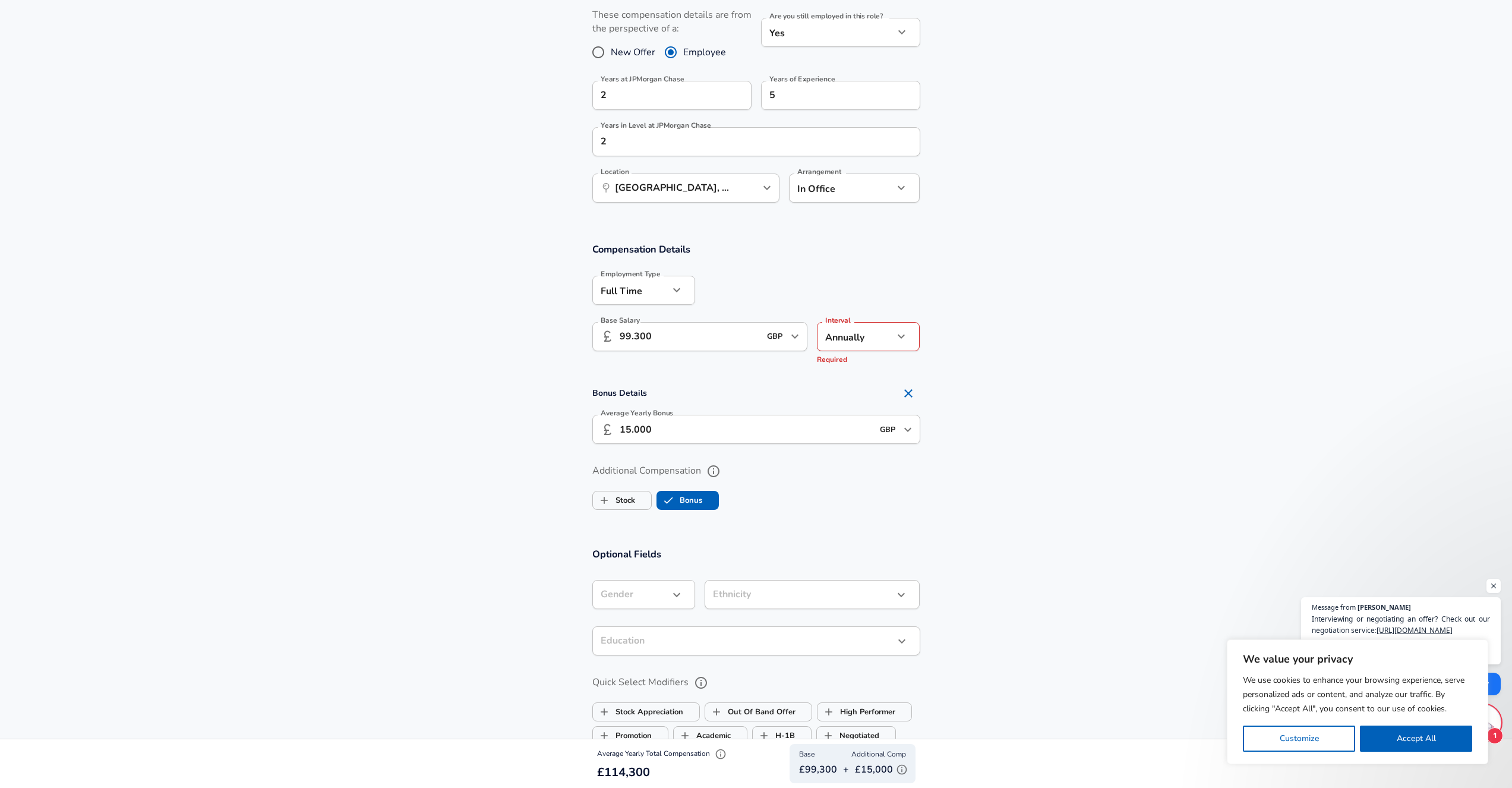
click at [865, 366] on li "Annually" at bounding box center [868, 365] width 103 height 18
click at [1014, 351] on section "Compensation Details Employment Type [DEMOGRAPHIC_DATA] full_time Employment Ty…" at bounding box center [756, 307] width 1512 height 128
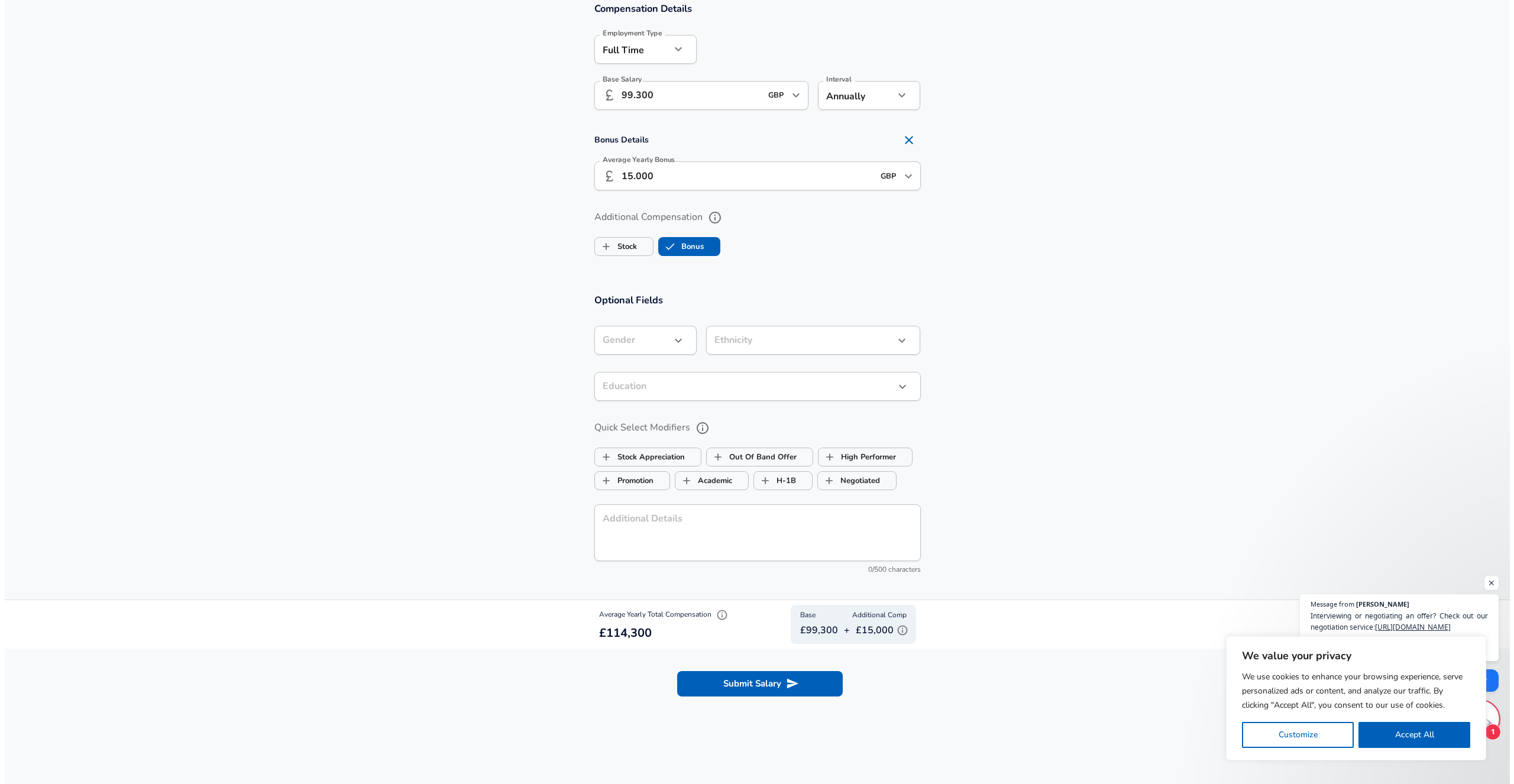
scroll to position [909, 0]
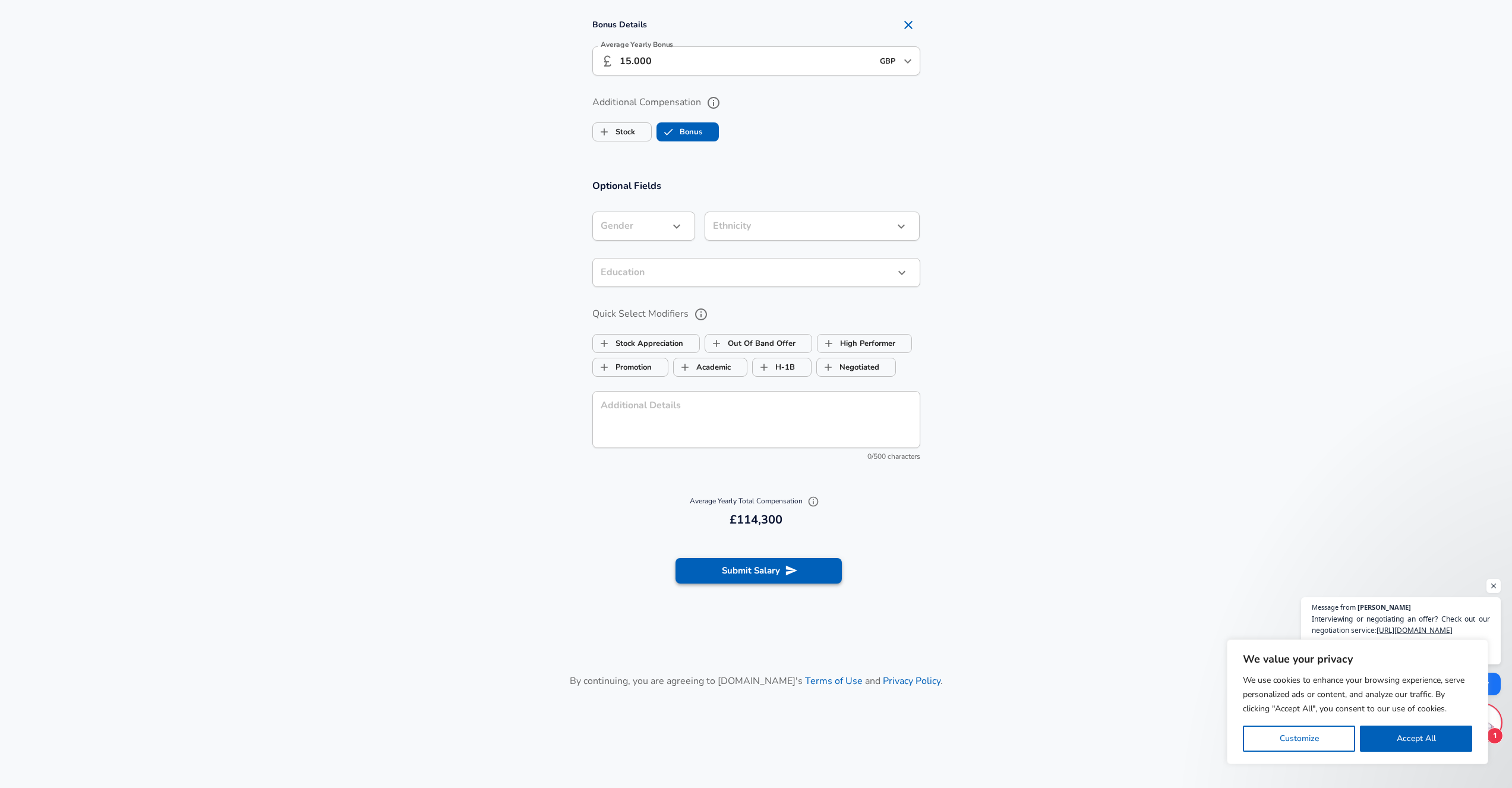
click at [817, 565] on button "Submit Salary" at bounding box center [759, 570] width 166 height 25
